Goal: Information Seeking & Learning: Learn about a topic

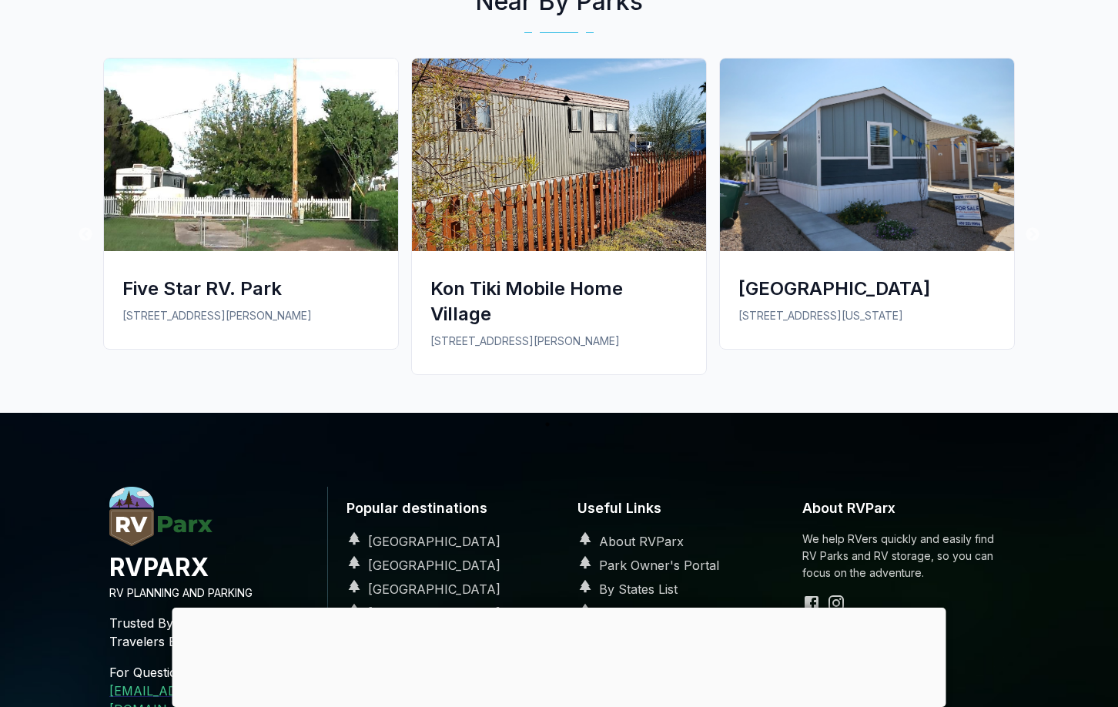
scroll to position [1155, 0]
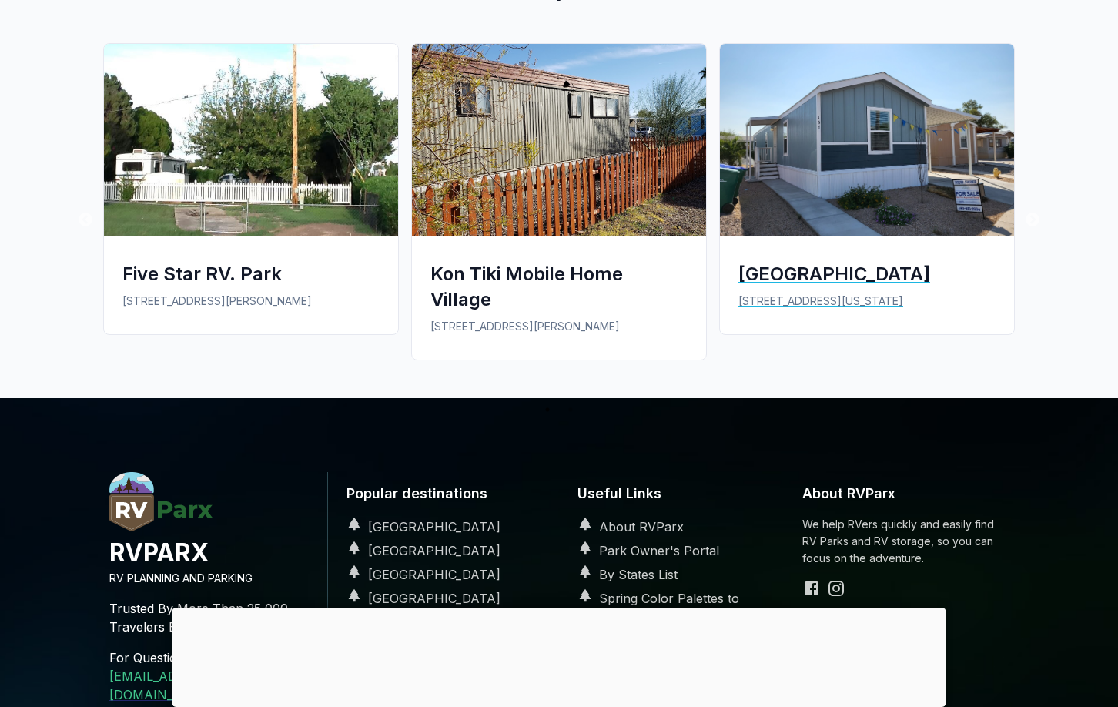
click at [876, 236] on img at bounding box center [867, 140] width 294 height 193
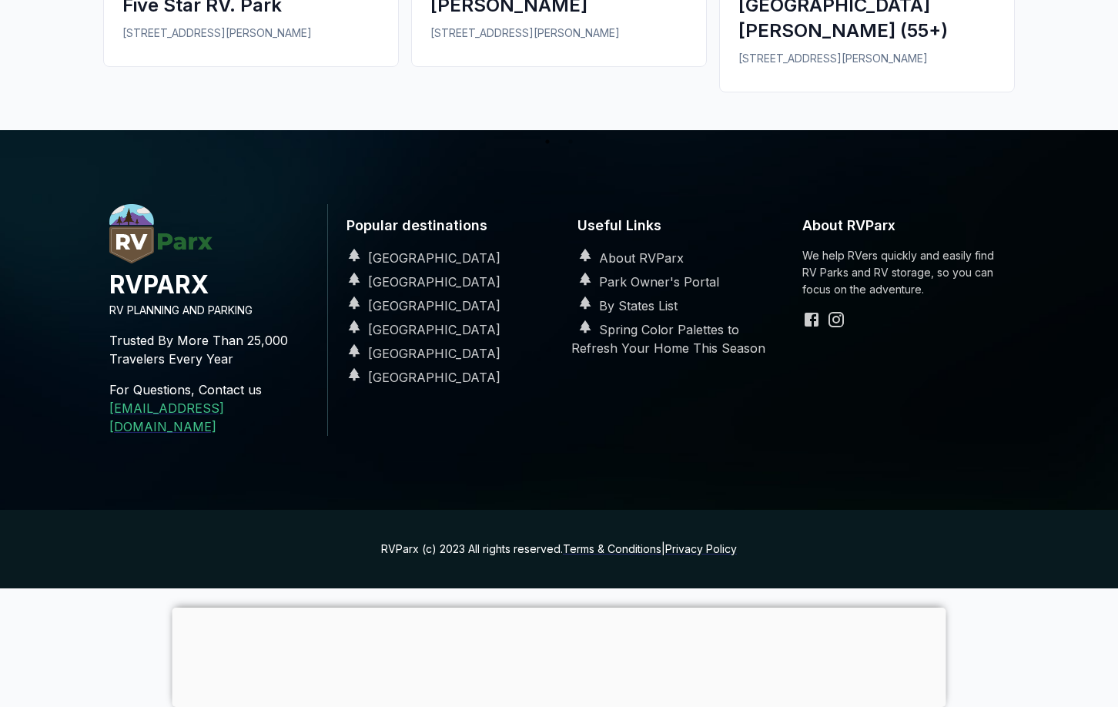
scroll to position [1540, 0]
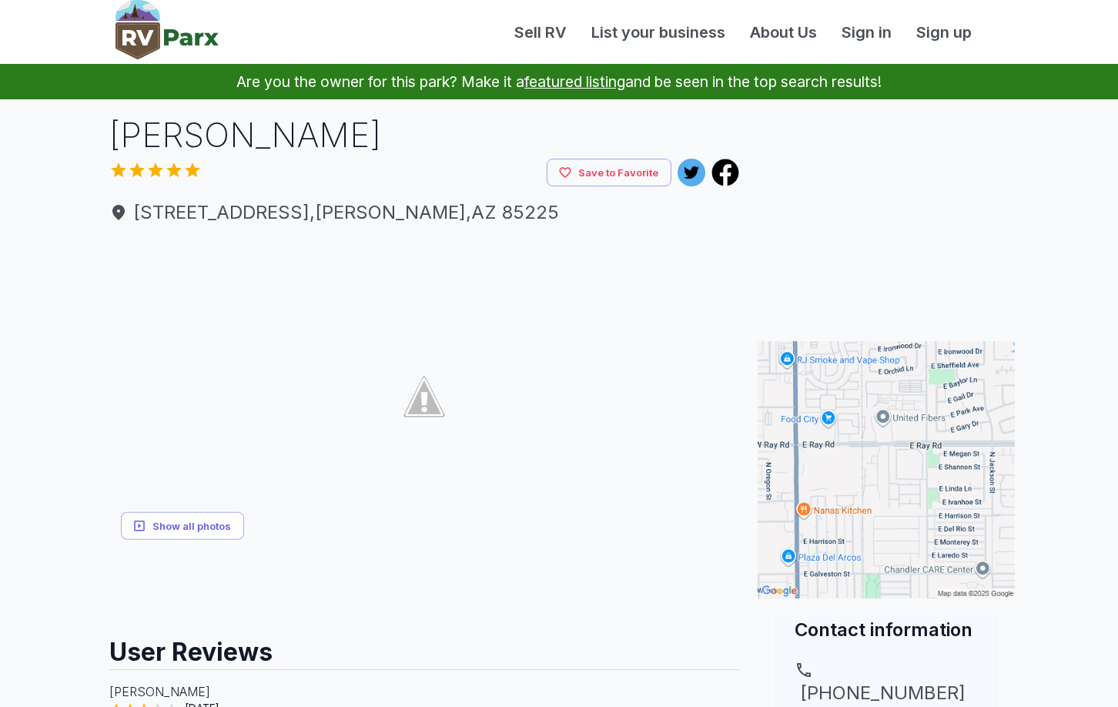
scroll to position [1155, 0]
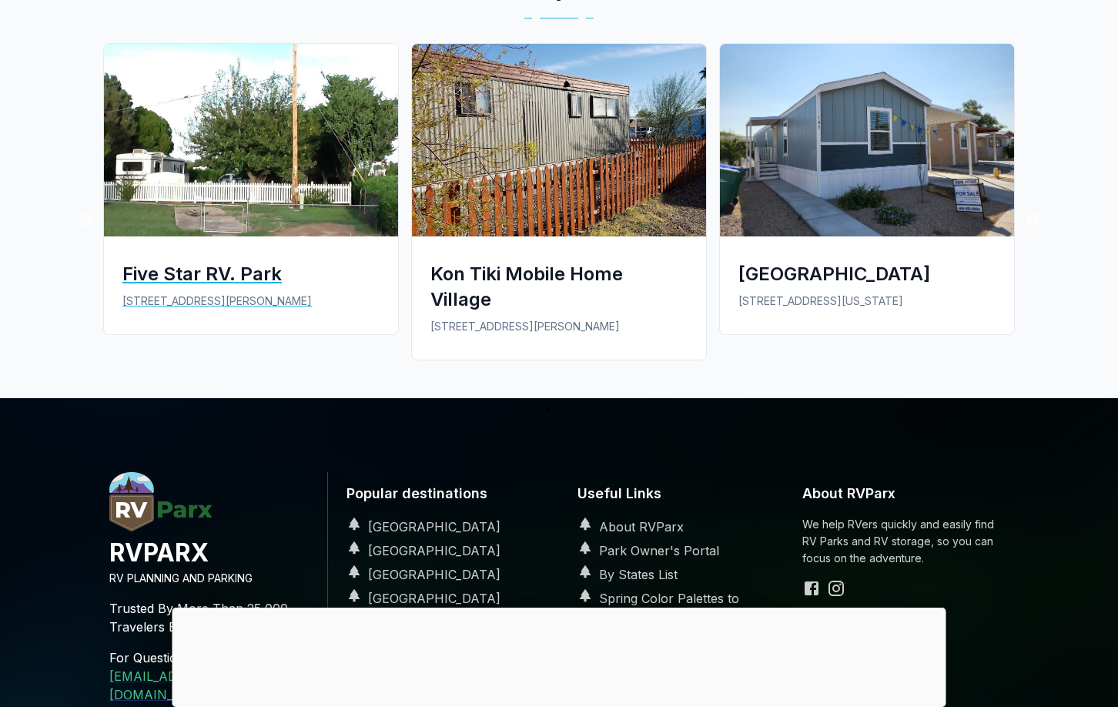
click at [240, 236] on img at bounding box center [251, 140] width 294 height 193
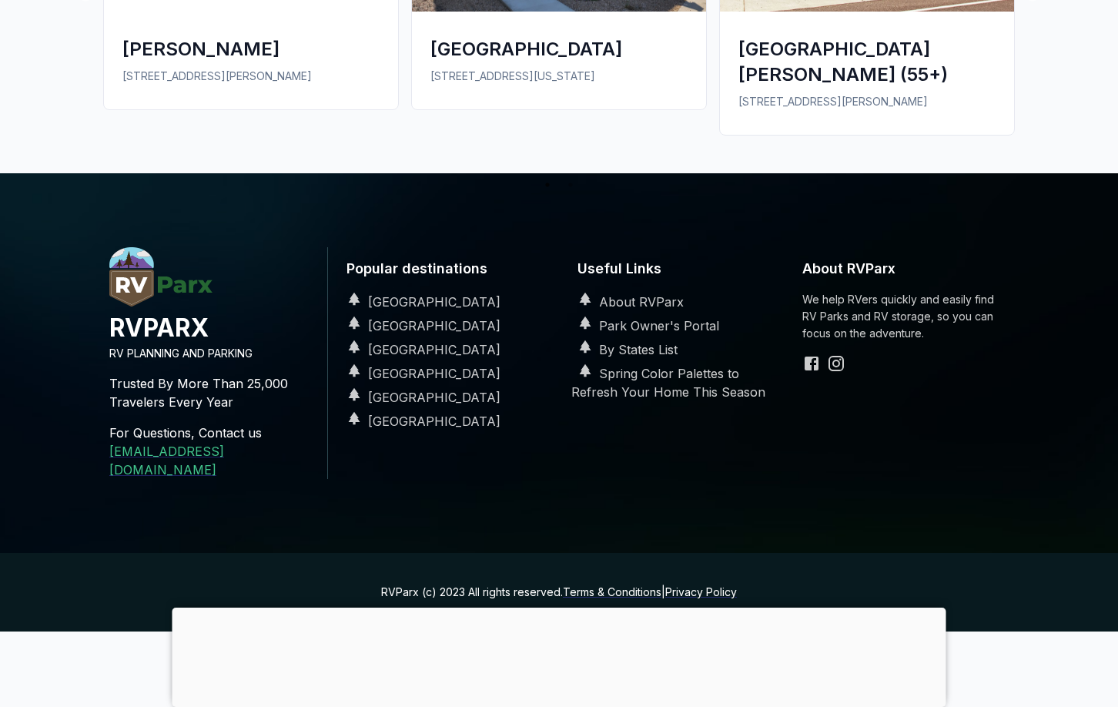
scroll to position [2080, 0]
